Goal: Task Accomplishment & Management: Complete application form

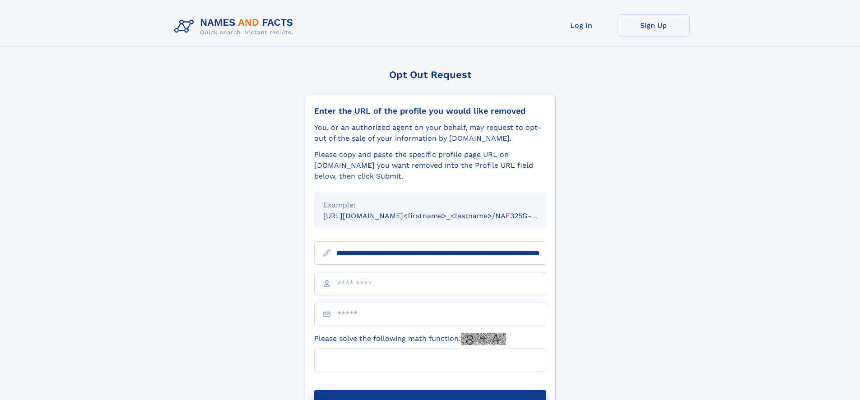
scroll to position [0, 112]
type input "**********"
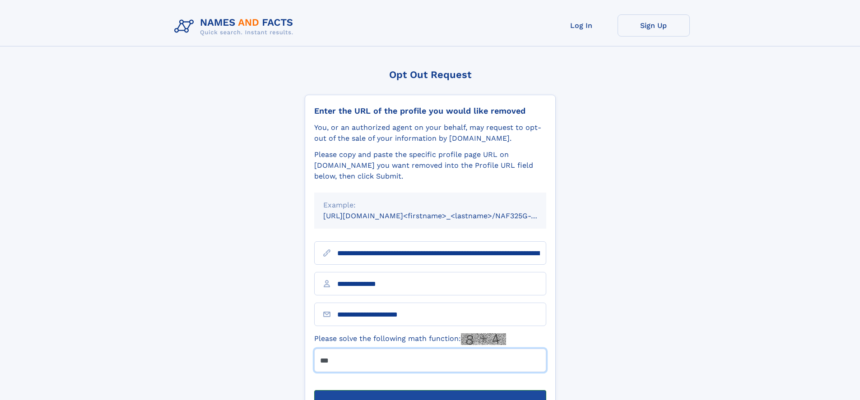
type input "***"
click at [430, 390] on button "Submit Opt Out Request" at bounding box center [430, 404] width 232 height 29
